Goal: Register for event/course

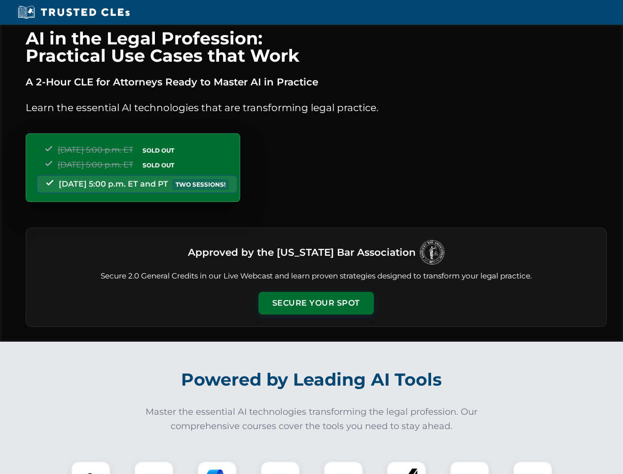
click at [316, 303] on button "Secure Your Spot" at bounding box center [316, 303] width 115 height 23
click at [91, 467] on img at bounding box center [90, 480] width 29 height 29
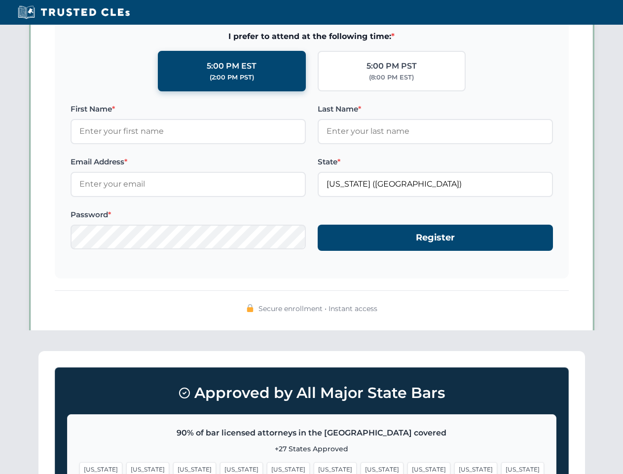
click at [361, 467] on span "[US_STATE]" at bounding box center [382, 469] width 43 height 14
click at [455, 467] on span "[US_STATE]" at bounding box center [476, 469] width 43 height 14
